Goal: Task Accomplishment & Management: Complete application form

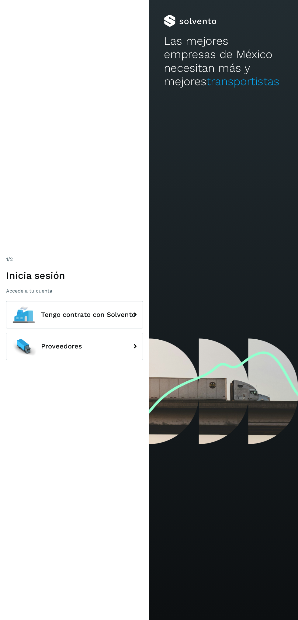
click at [40, 200] on div "1 /2 Inicia sesión Accede a tu cuenta Tengo contrato con Solvento Proveedores" at bounding box center [74, 310] width 149 height 620
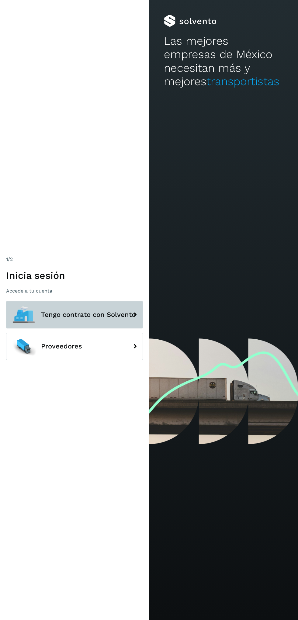
click at [55, 329] on button "Tengo contrato con Solvento" at bounding box center [74, 314] width 137 height 27
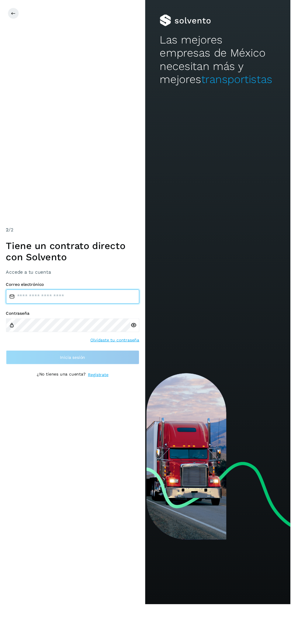
click at [28, 312] on input "email" at bounding box center [74, 304] width 137 height 15
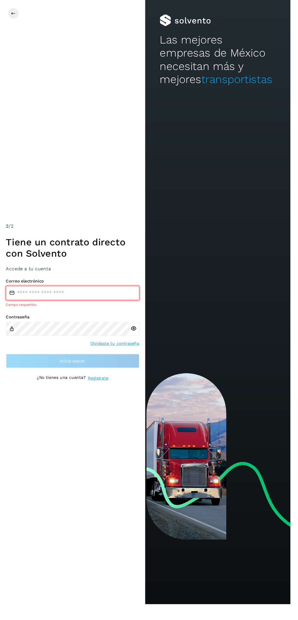
type input "**********"
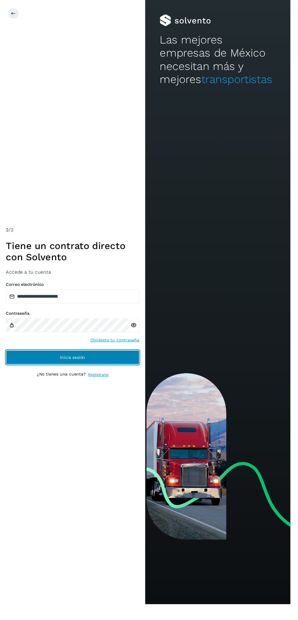
click at [20, 374] on button "Inicia sesión" at bounding box center [74, 367] width 137 height 15
click at [35, 374] on button "Inicia sesión" at bounding box center [74, 367] width 137 height 15
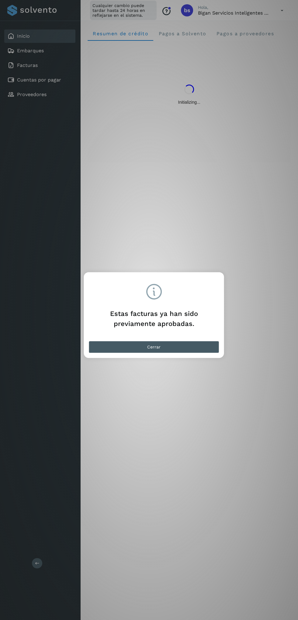
click at [110, 347] on button "Cerrar" at bounding box center [154, 347] width 131 height 12
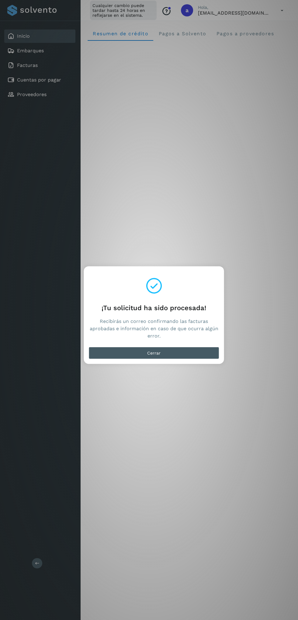
click at [188, 352] on button "Cerrar" at bounding box center [154, 353] width 131 height 12
